Goal: Information Seeking & Learning: Check status

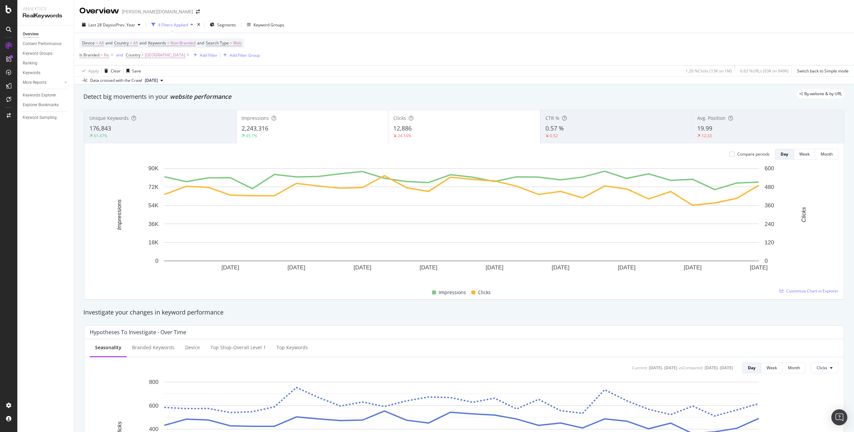
click at [432, 28] on div "Last 28 Days vs Prev. Year 4 Filters Applied Segments Keyword Groups" at bounding box center [464, 25] width 780 height 13
click at [417, 37] on div "Device = All and Country = All and Keywords = Non-Branded and Search Type = Web…" at bounding box center [463, 49] width 769 height 32
